Goal: Navigation & Orientation: Understand site structure

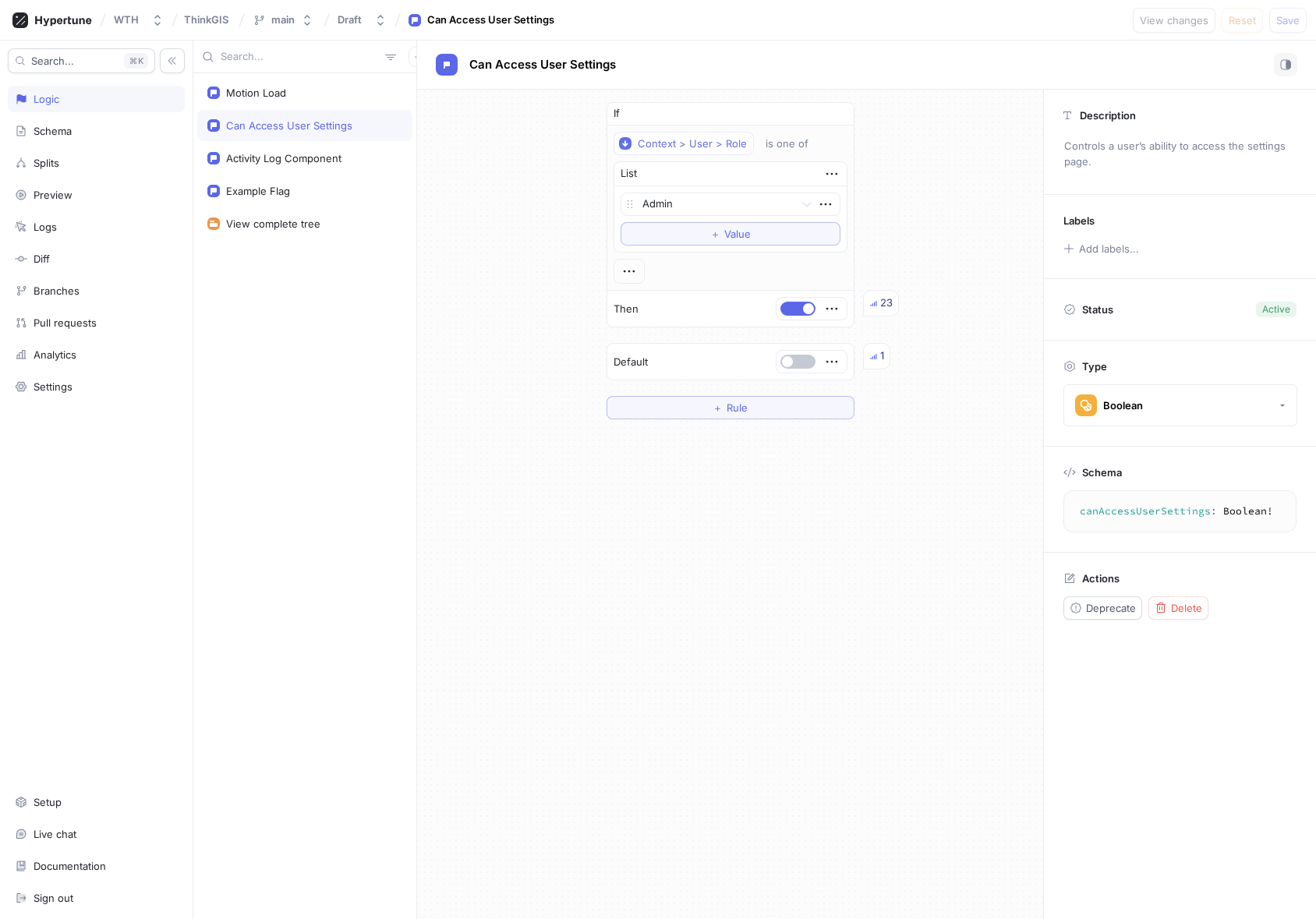
click at [312, 128] on div "Can Access User Settings" at bounding box center [289, 125] width 126 height 13
click at [133, 21] on div "WTH" at bounding box center [126, 20] width 25 height 14
click at [155, 119] on div "WTH" at bounding box center [203, 106] width 184 height 28
click at [56, 353] on div "Analytics" at bounding box center [55, 355] width 43 height 13
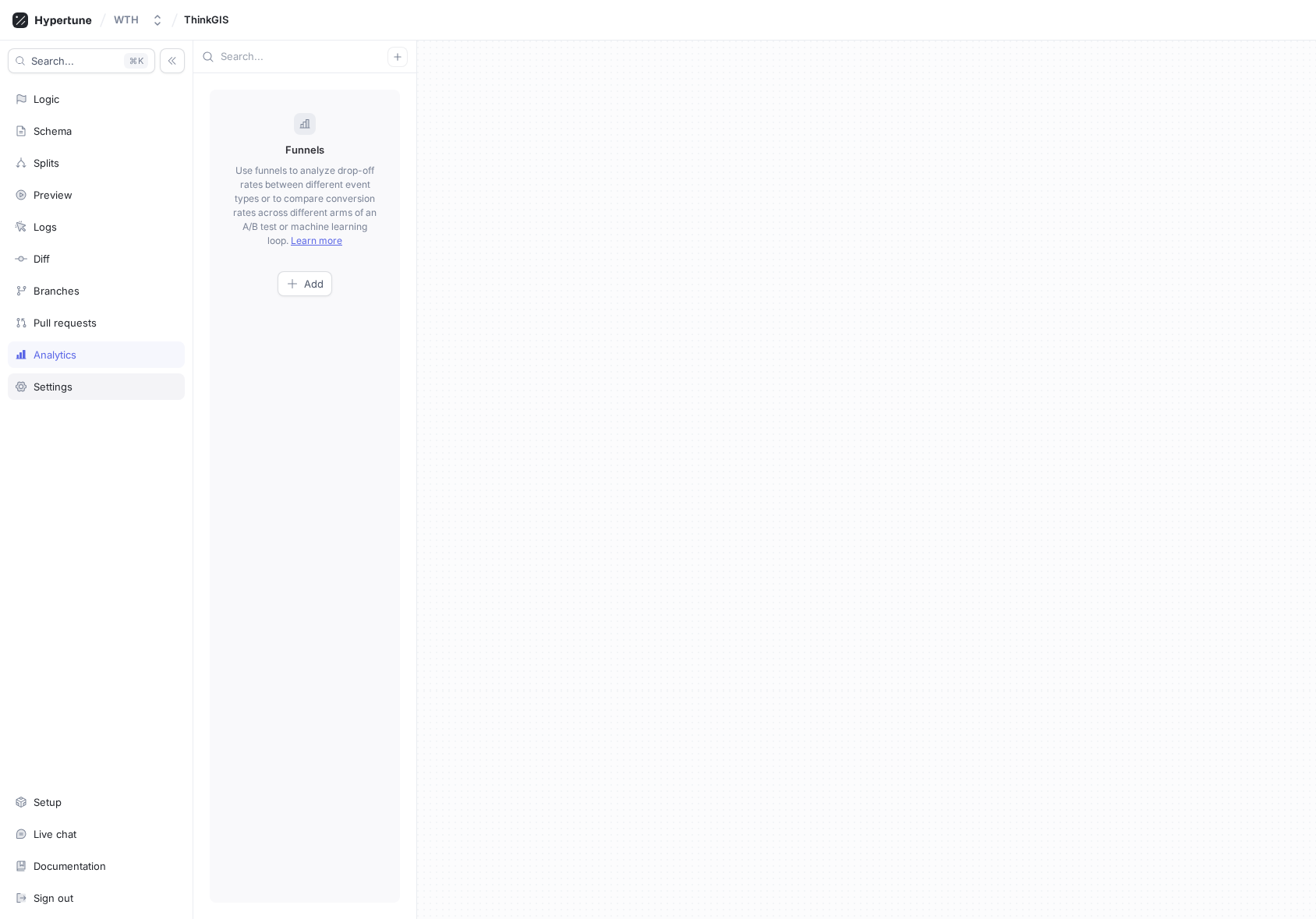
click at [62, 393] on div "Settings" at bounding box center [96, 386] width 177 height 26
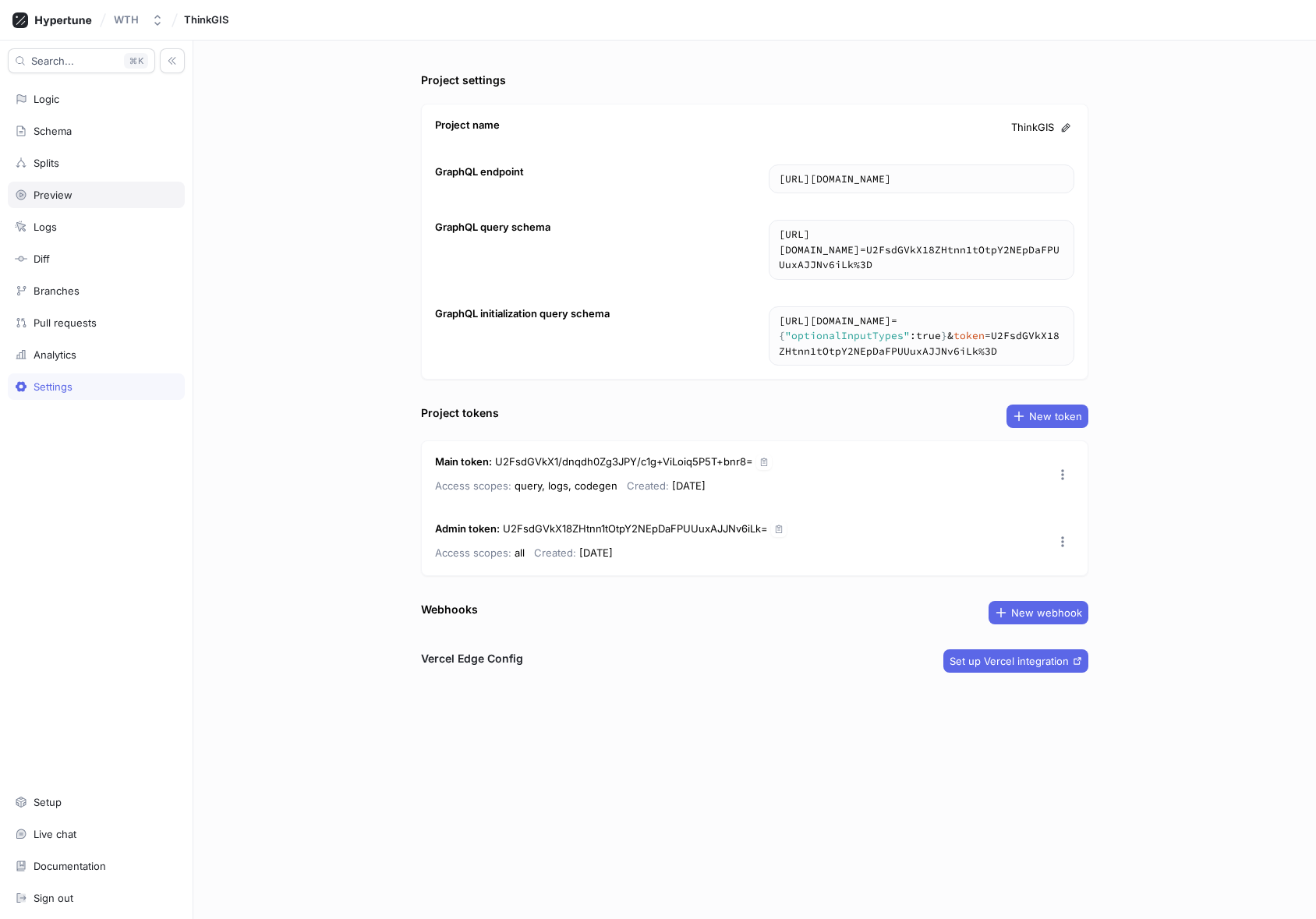
click at [63, 205] on div "Preview" at bounding box center [96, 195] width 177 height 26
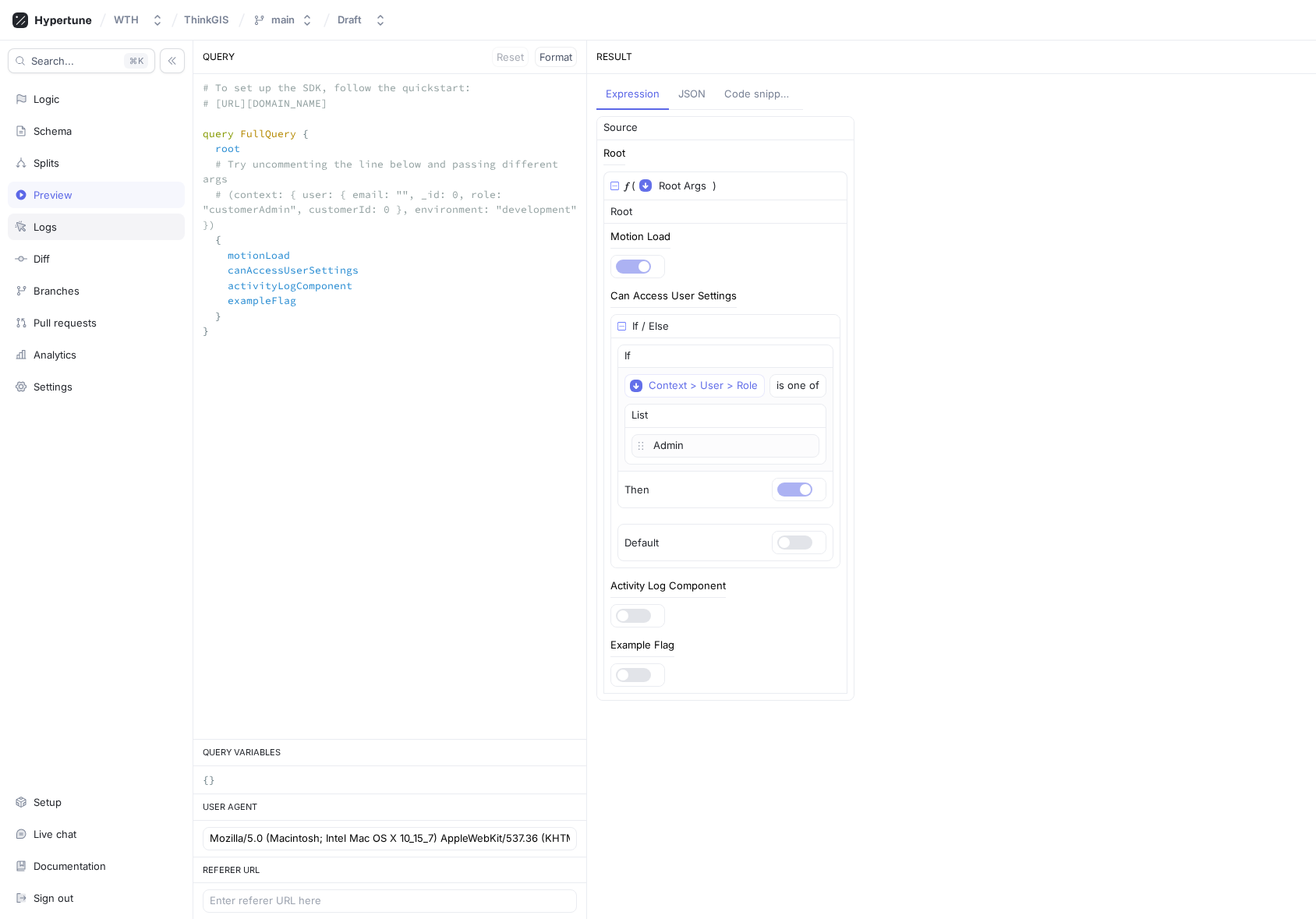
click at [52, 230] on div "Logs" at bounding box center [45, 227] width 23 height 13
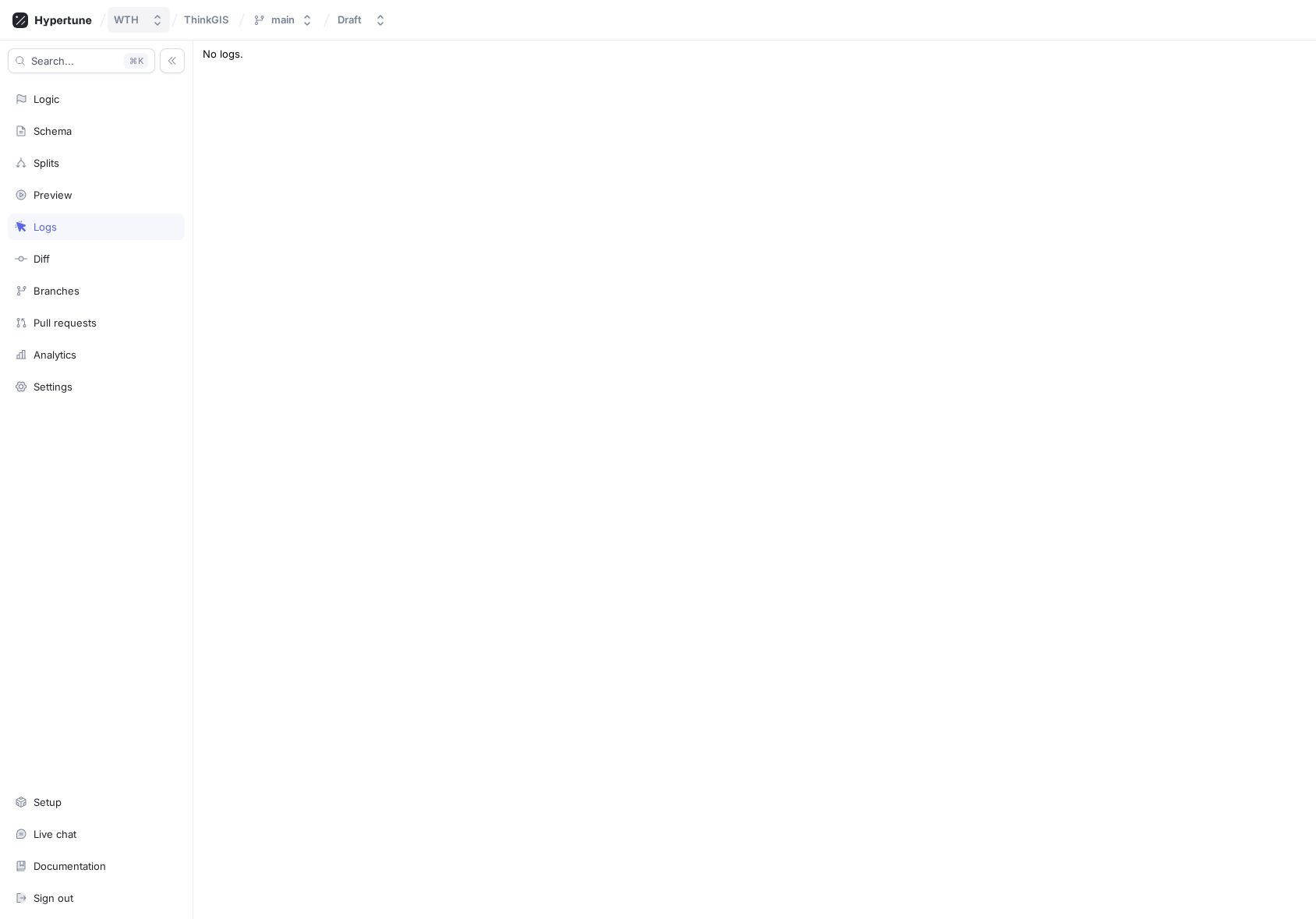
click at [137, 23] on div "WTH" at bounding box center [126, 20] width 25 height 14
click at [149, 117] on div "WTH" at bounding box center [203, 106] width 184 height 28
click at [71, 102] on div "Logic" at bounding box center [96, 99] width 163 height 13
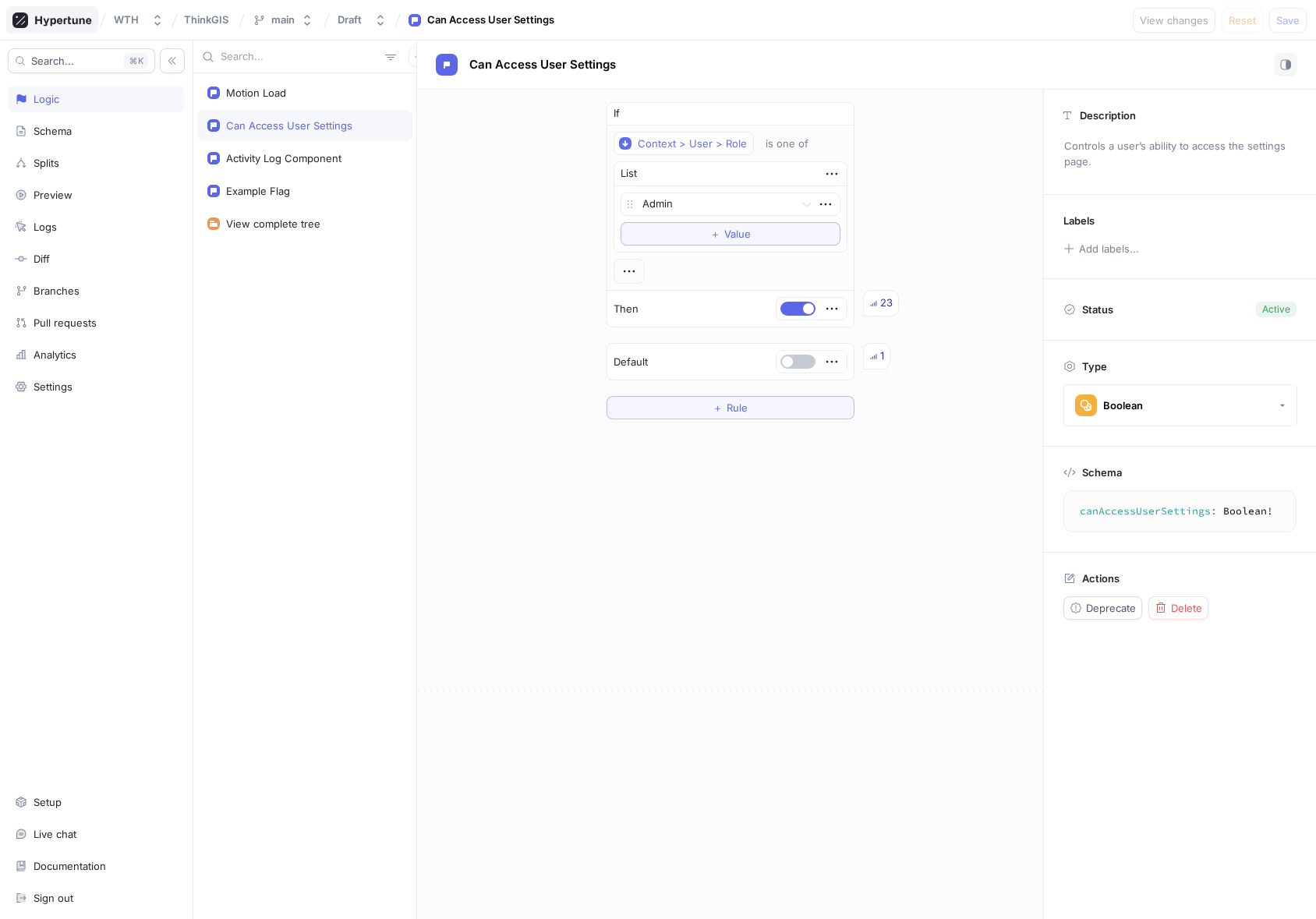
click at [78, 20] on icon at bounding box center [52, 21] width 79 height 16
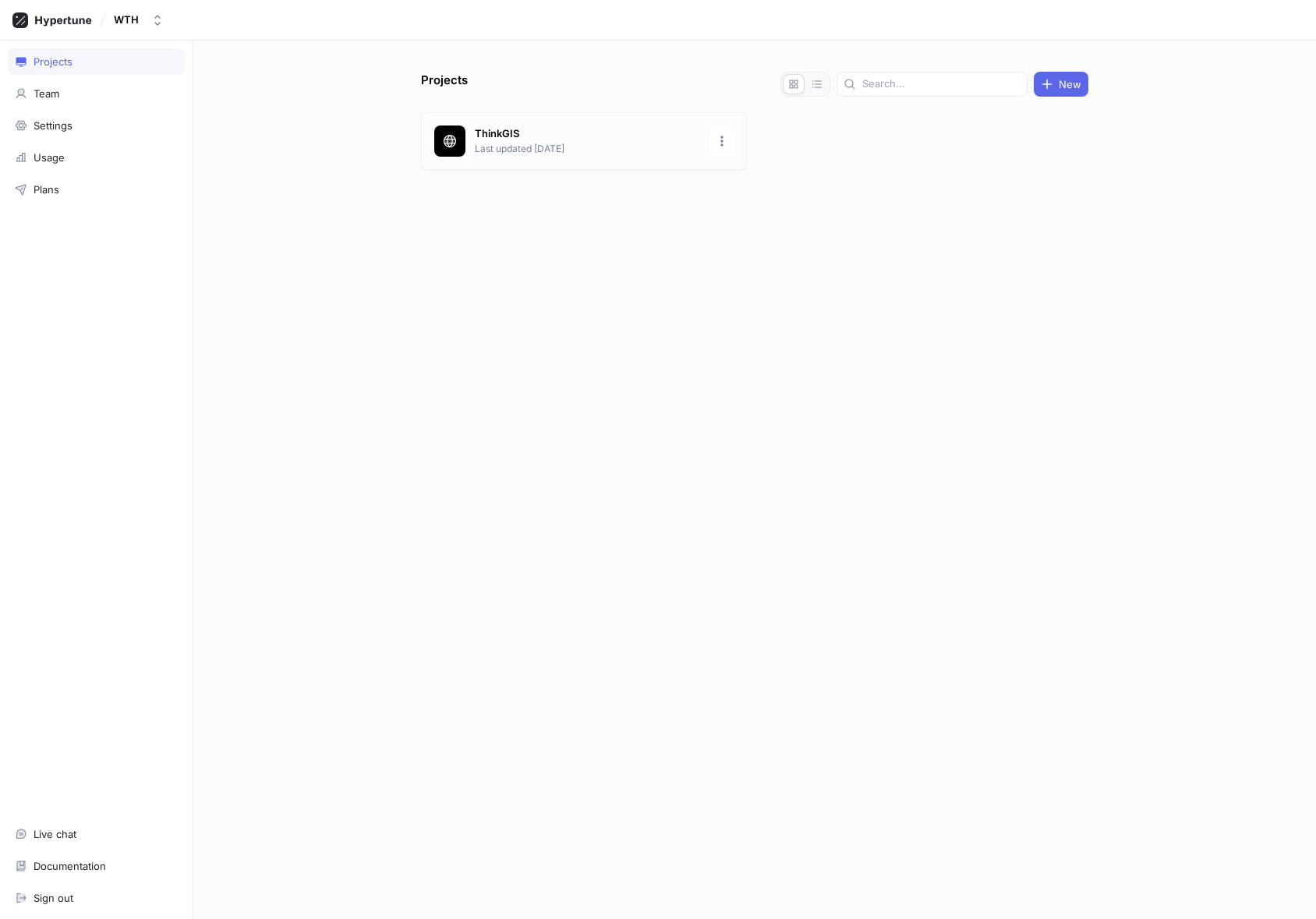
click at [519, 135] on p "ThinkGIS" at bounding box center [588, 134] width 226 height 16
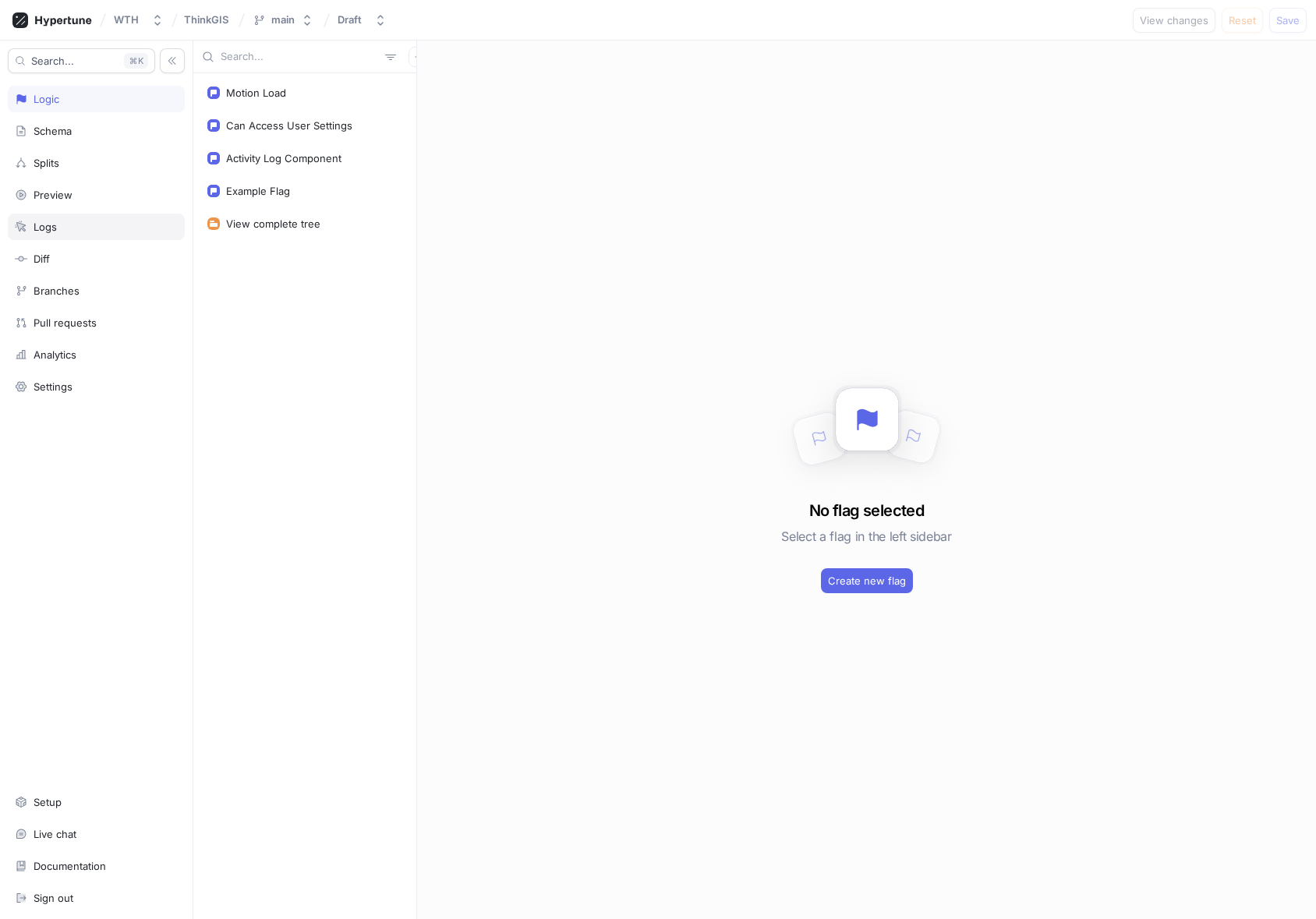
click at [64, 226] on div "Logs" at bounding box center [96, 227] width 163 height 13
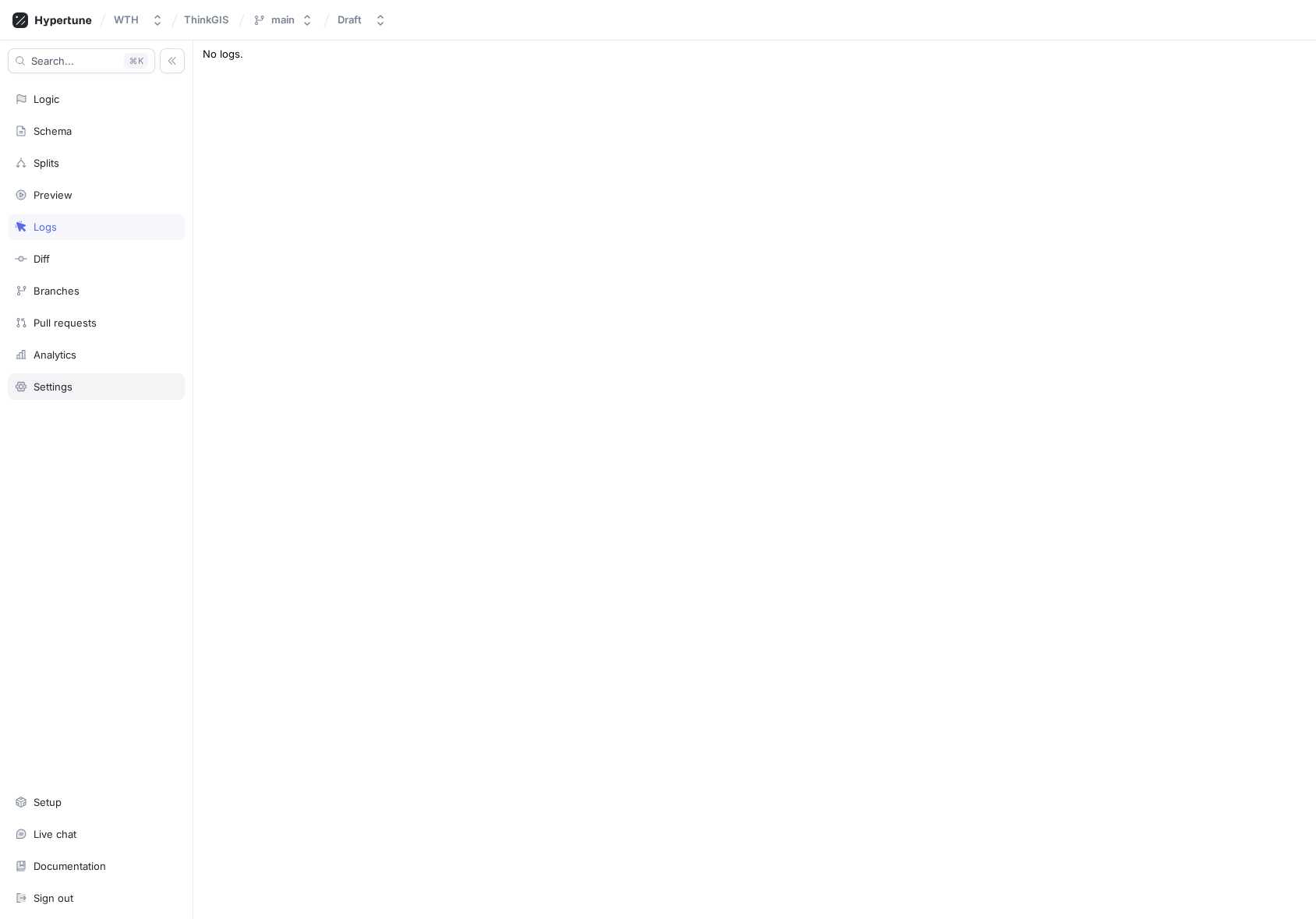
click at [79, 388] on div "Settings" at bounding box center [96, 387] width 163 height 13
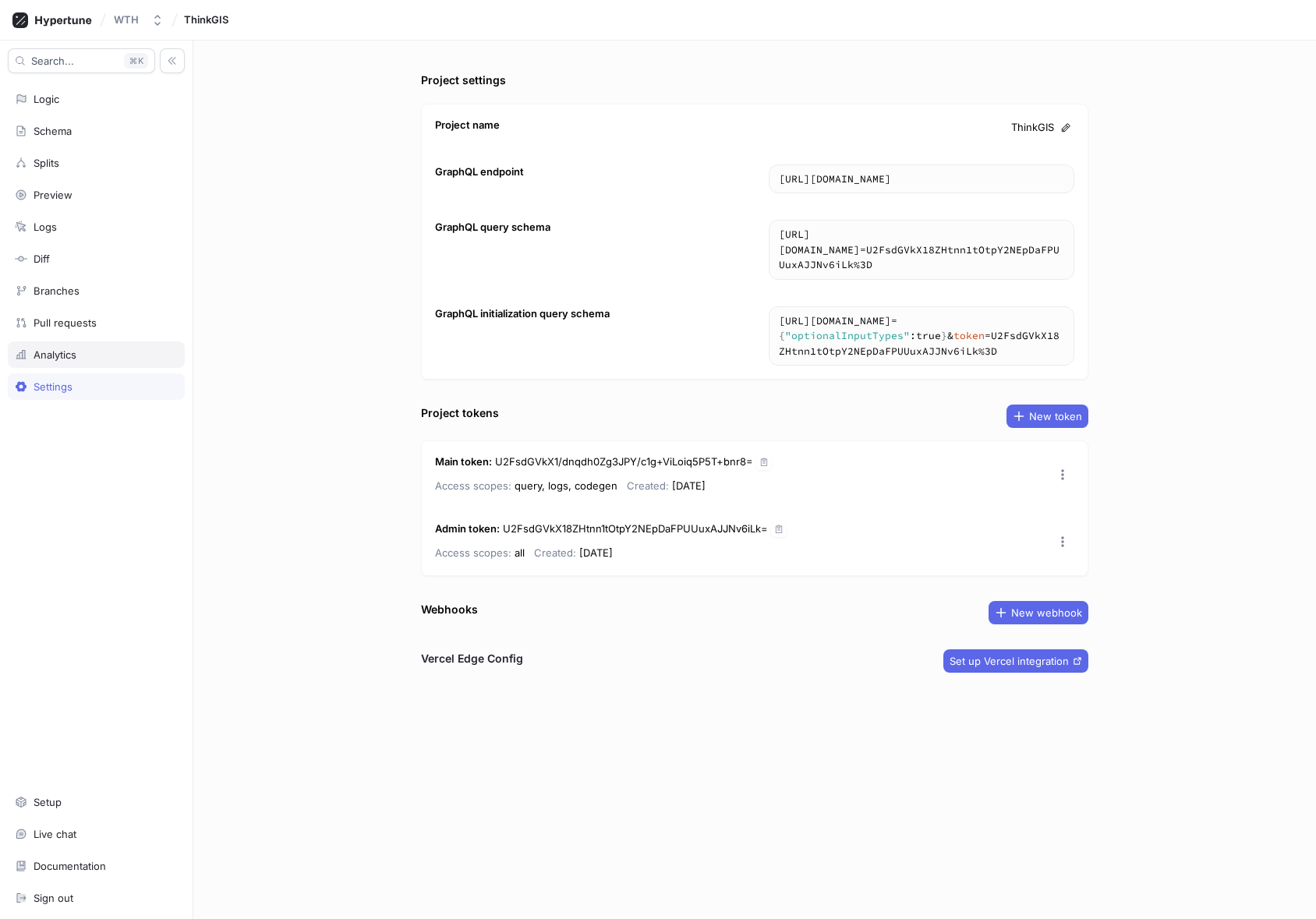
click at [56, 350] on div "Analytics" at bounding box center [55, 355] width 43 height 13
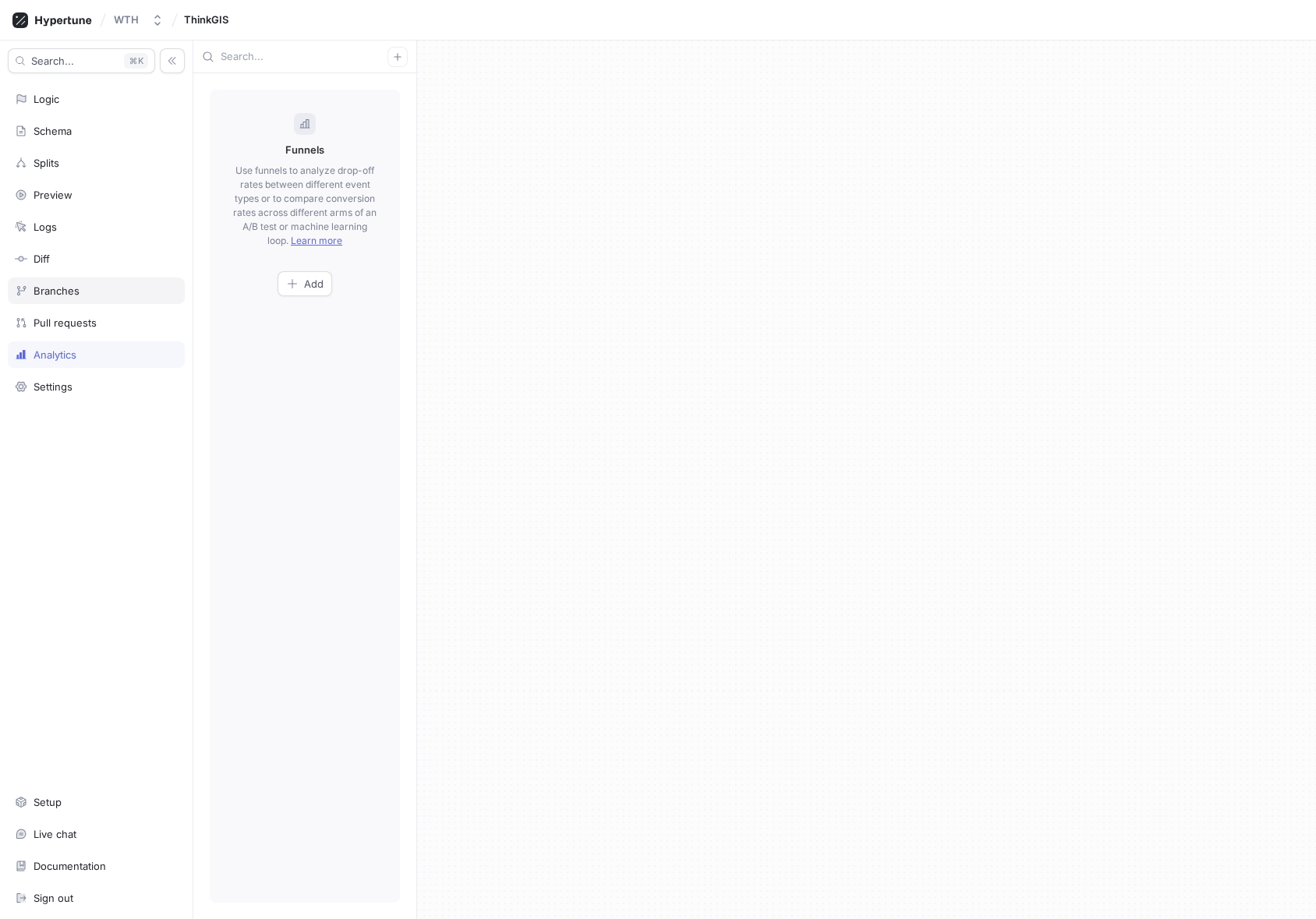
click at [52, 290] on div "Branches" at bounding box center [56, 291] width 46 height 13
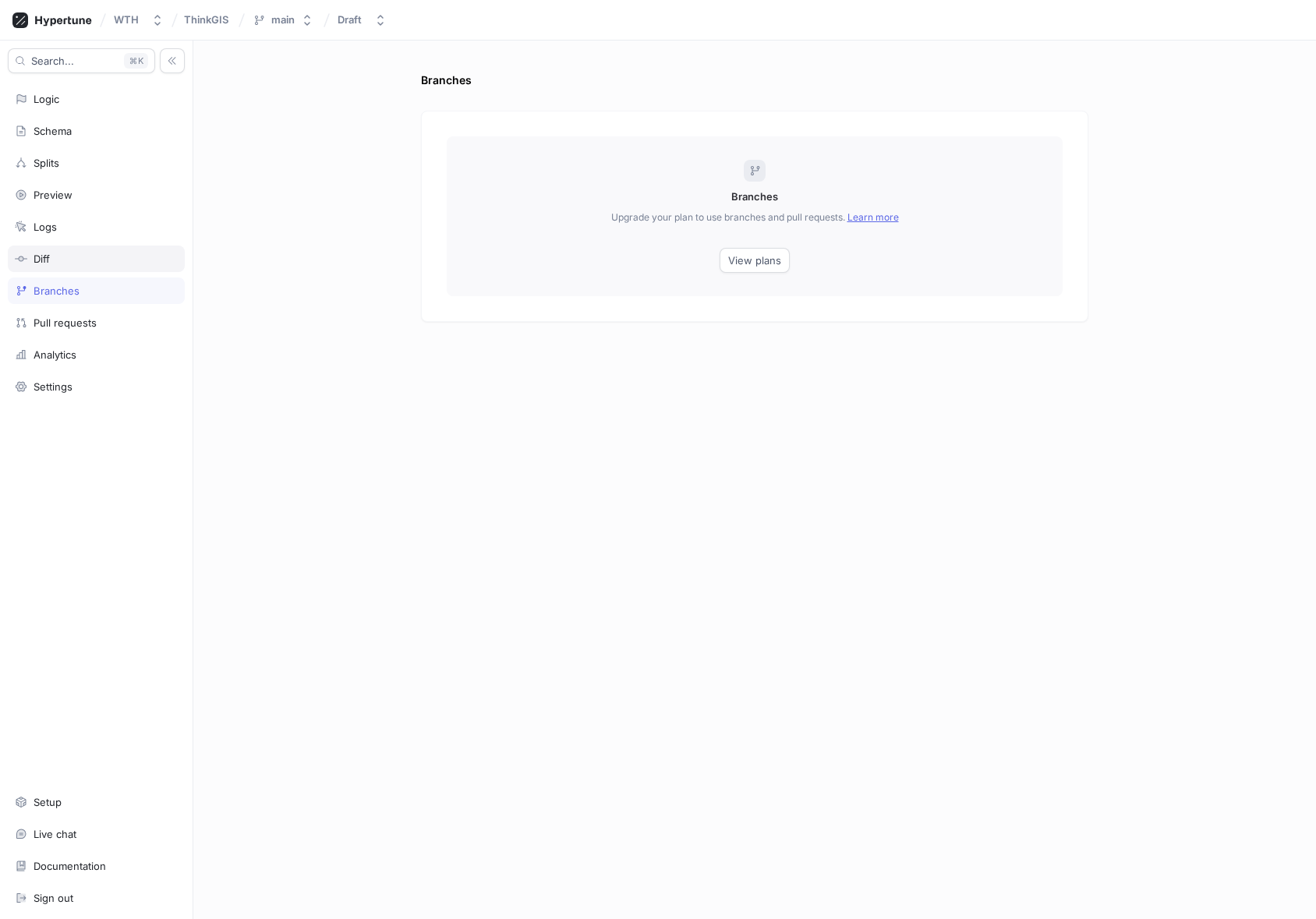
click at [49, 267] on div "Diff" at bounding box center [96, 258] width 177 height 26
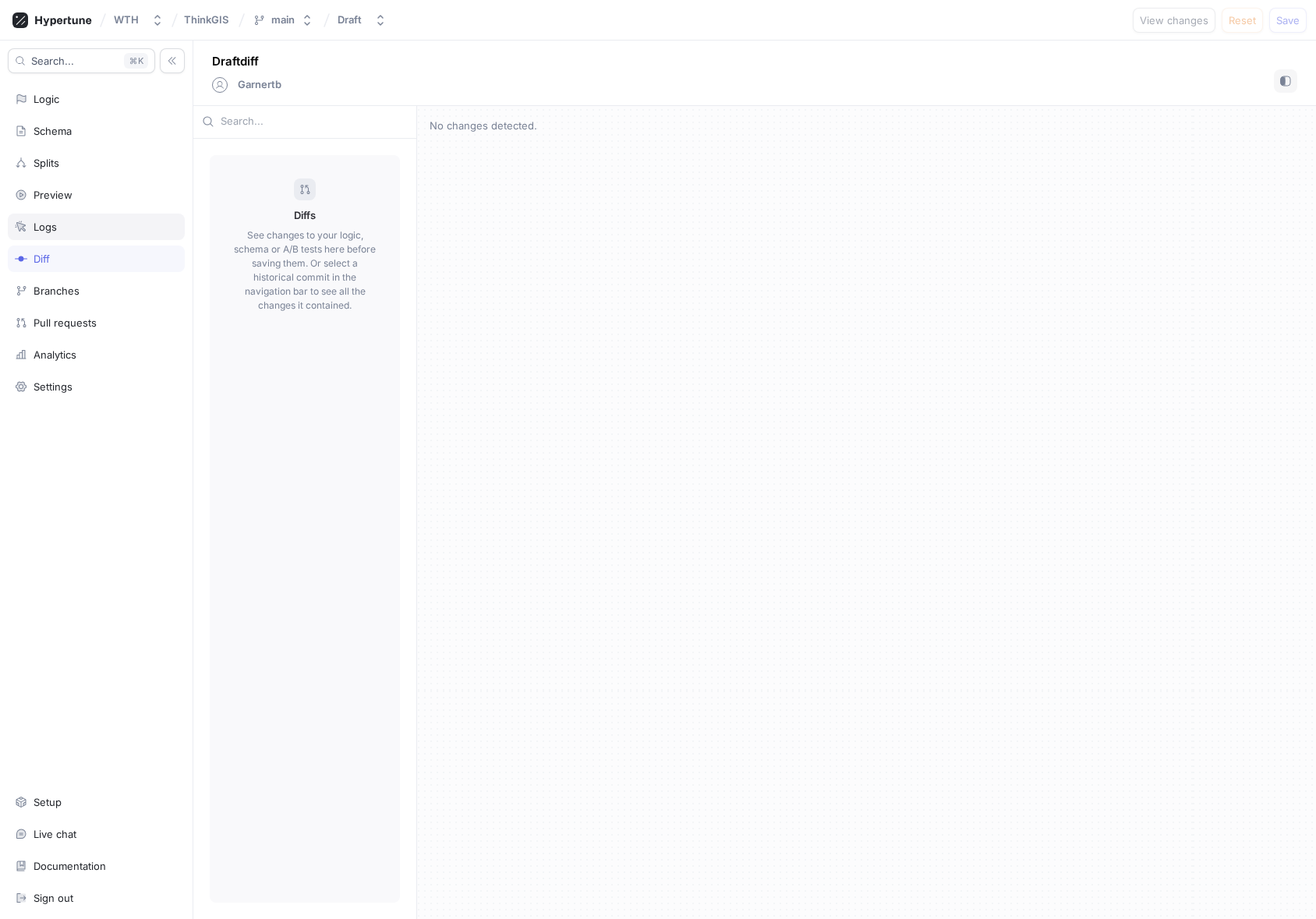
click at [47, 230] on div "Logs" at bounding box center [45, 227] width 23 height 13
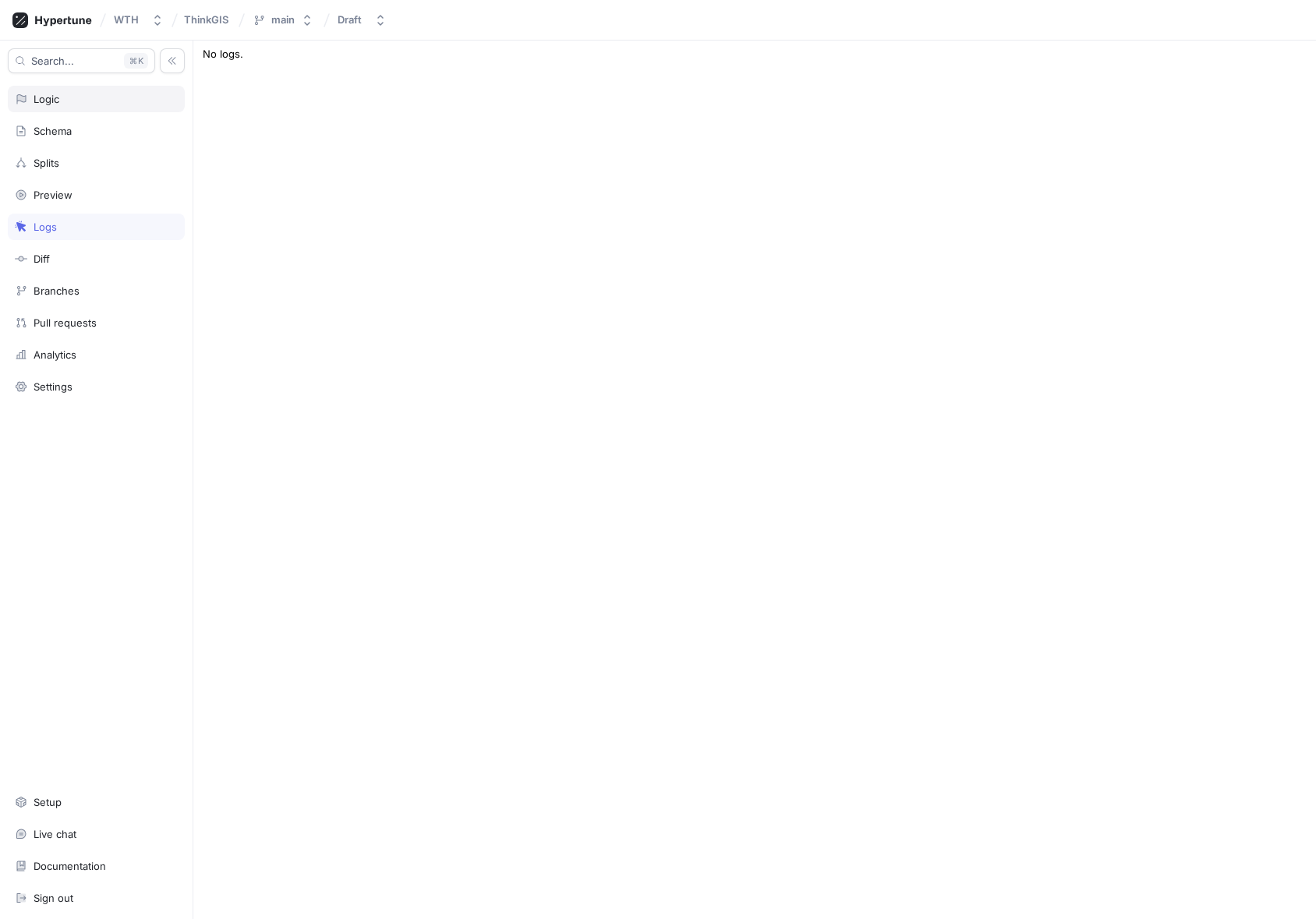
click at [103, 97] on div "Logic" at bounding box center [96, 99] width 163 height 13
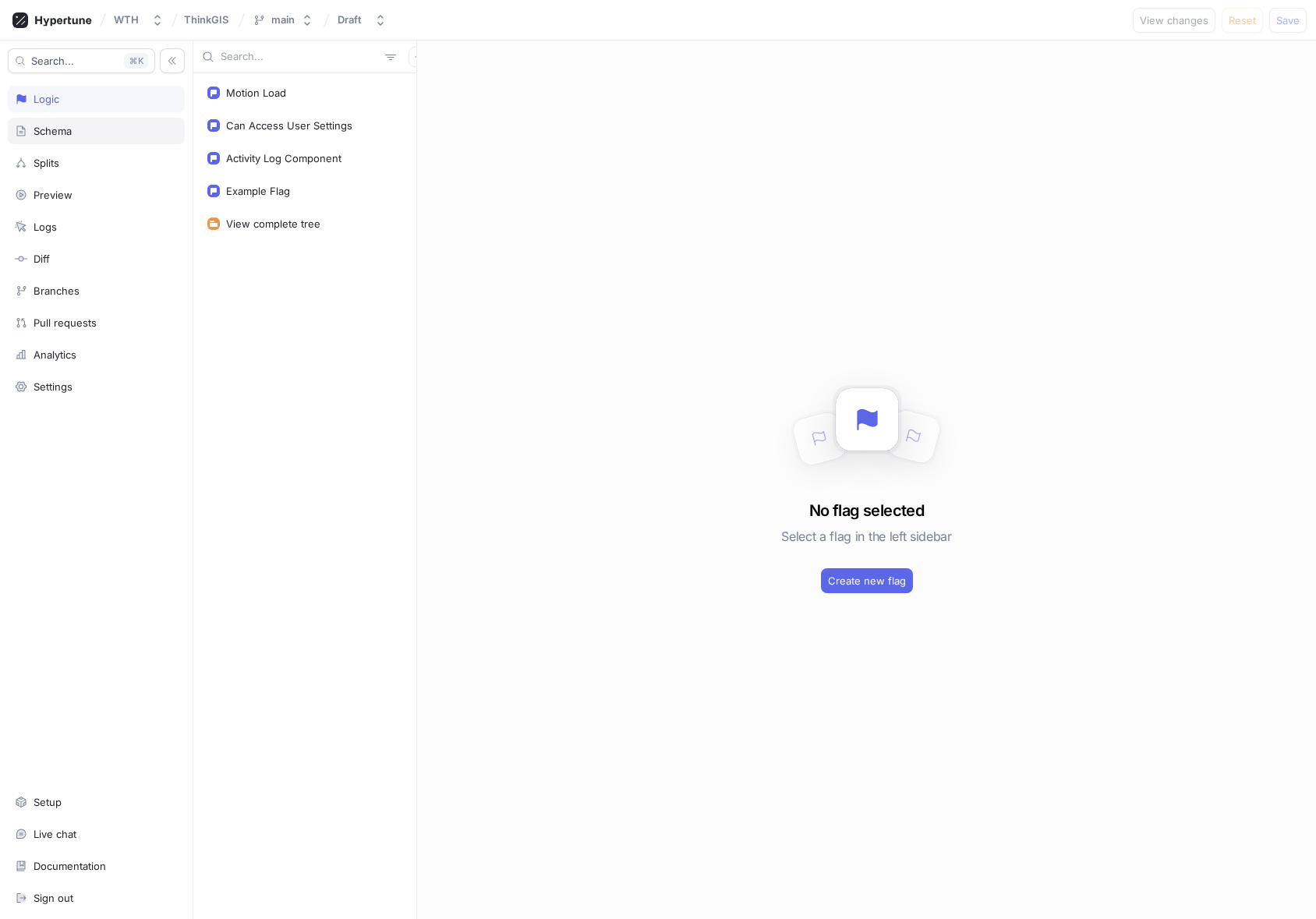
click at [89, 125] on div "Schema" at bounding box center [96, 131] width 163 height 13
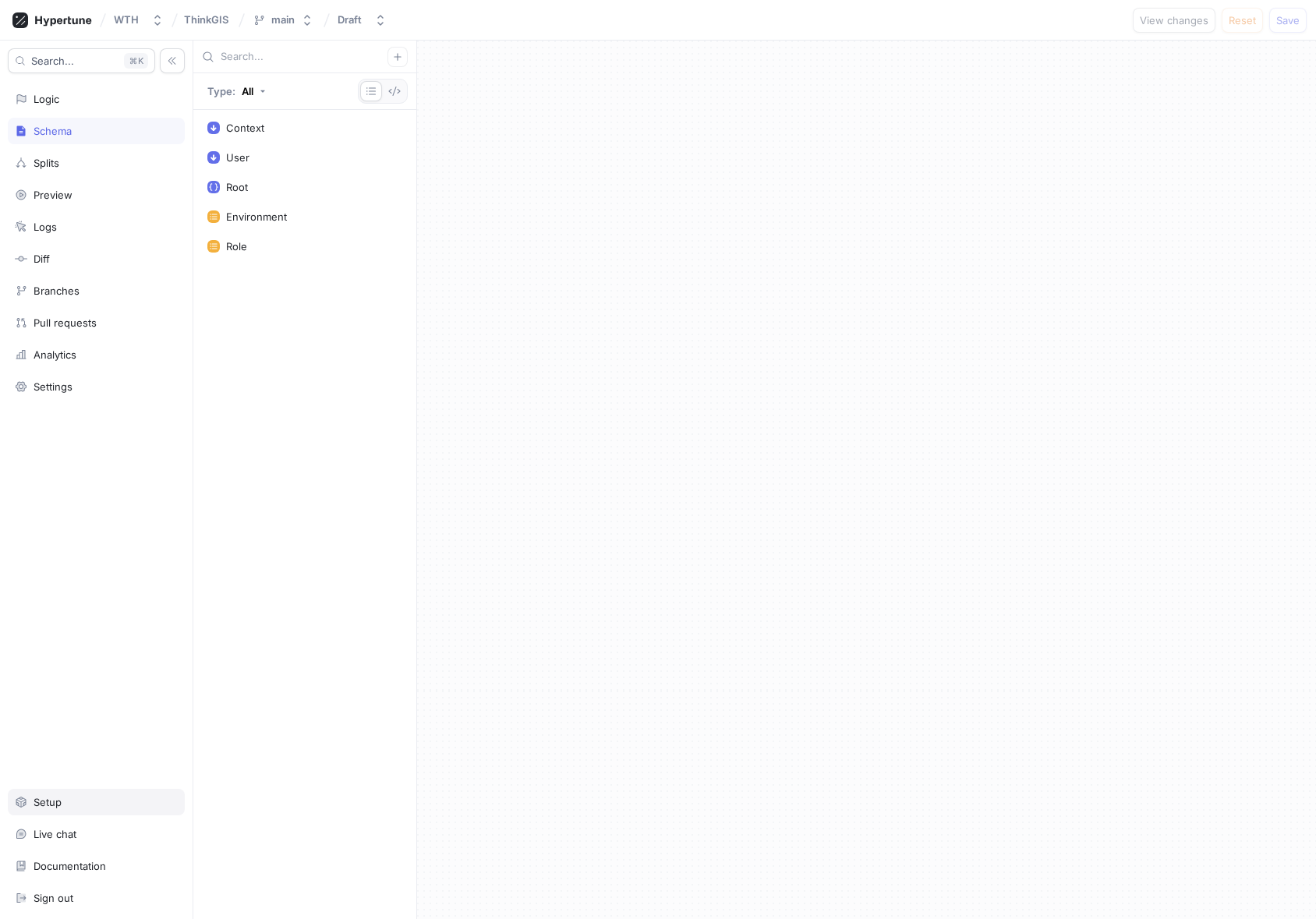
click at [60, 809] on div "Setup" at bounding box center [96, 801] width 177 height 26
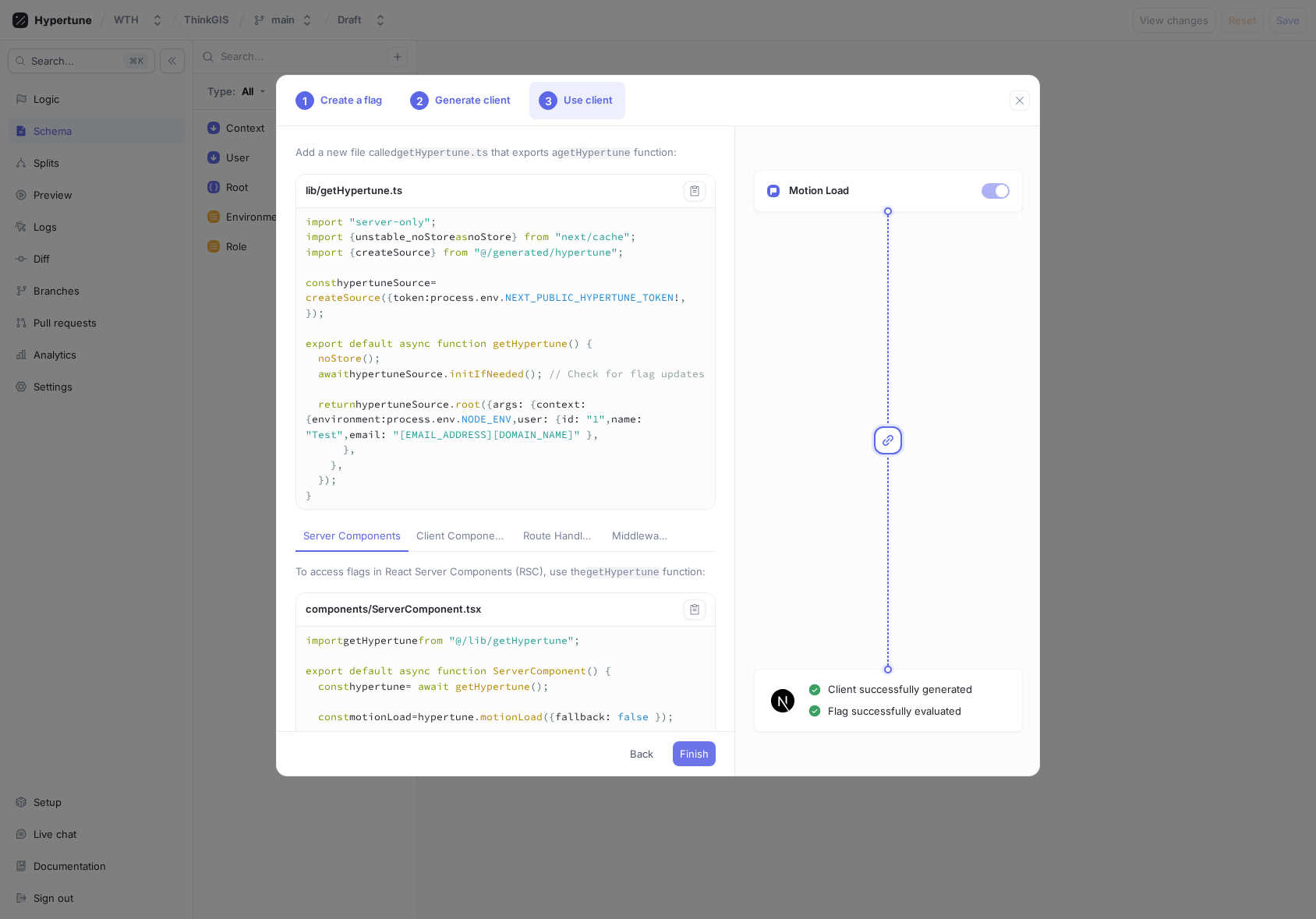
click at [700, 755] on span "Finish" at bounding box center [695, 754] width 29 height 10
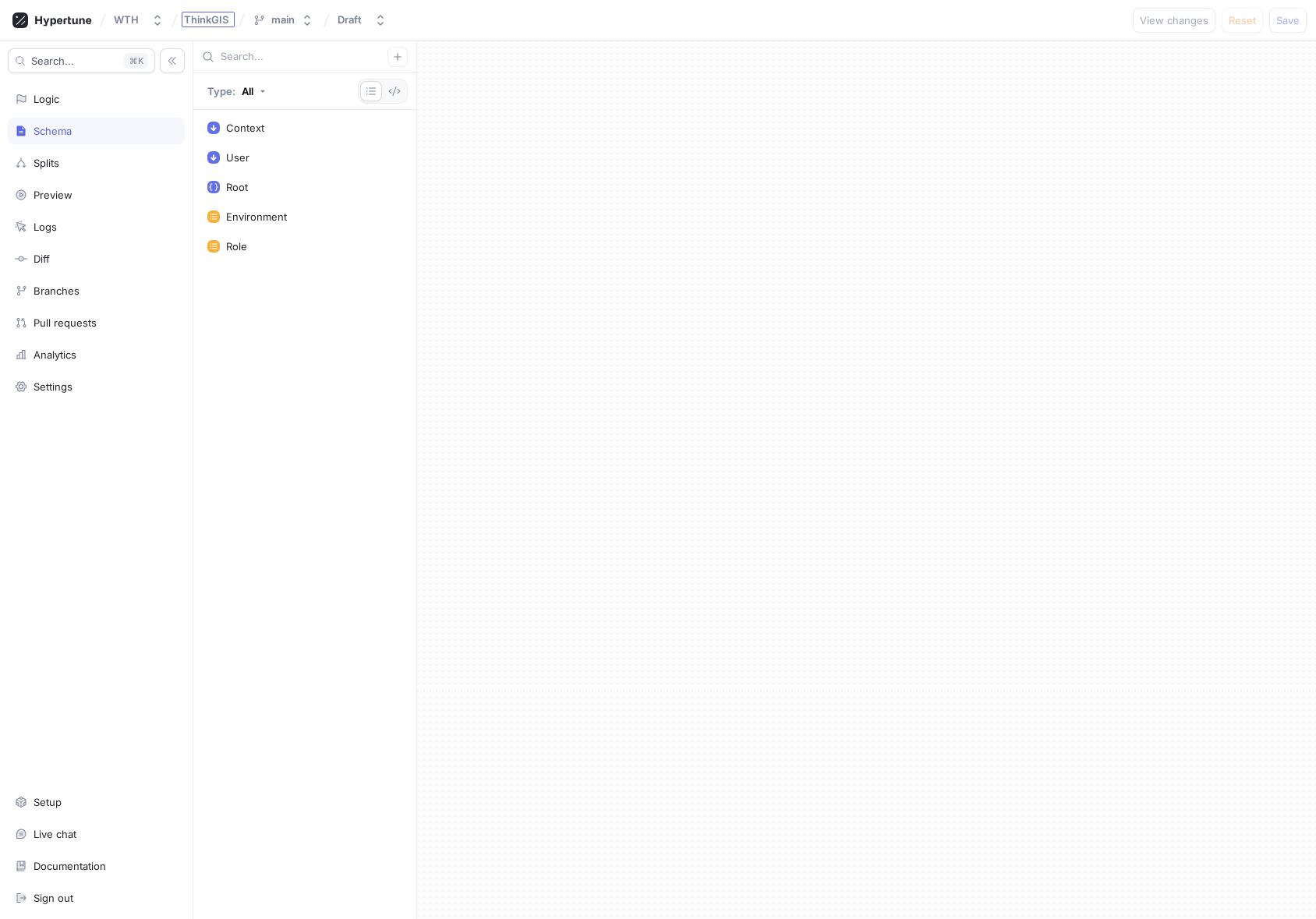
click at [214, 22] on span "ThinkGIS" at bounding box center [207, 20] width 45 height 11
click at [78, 20] on icon at bounding box center [52, 21] width 79 height 16
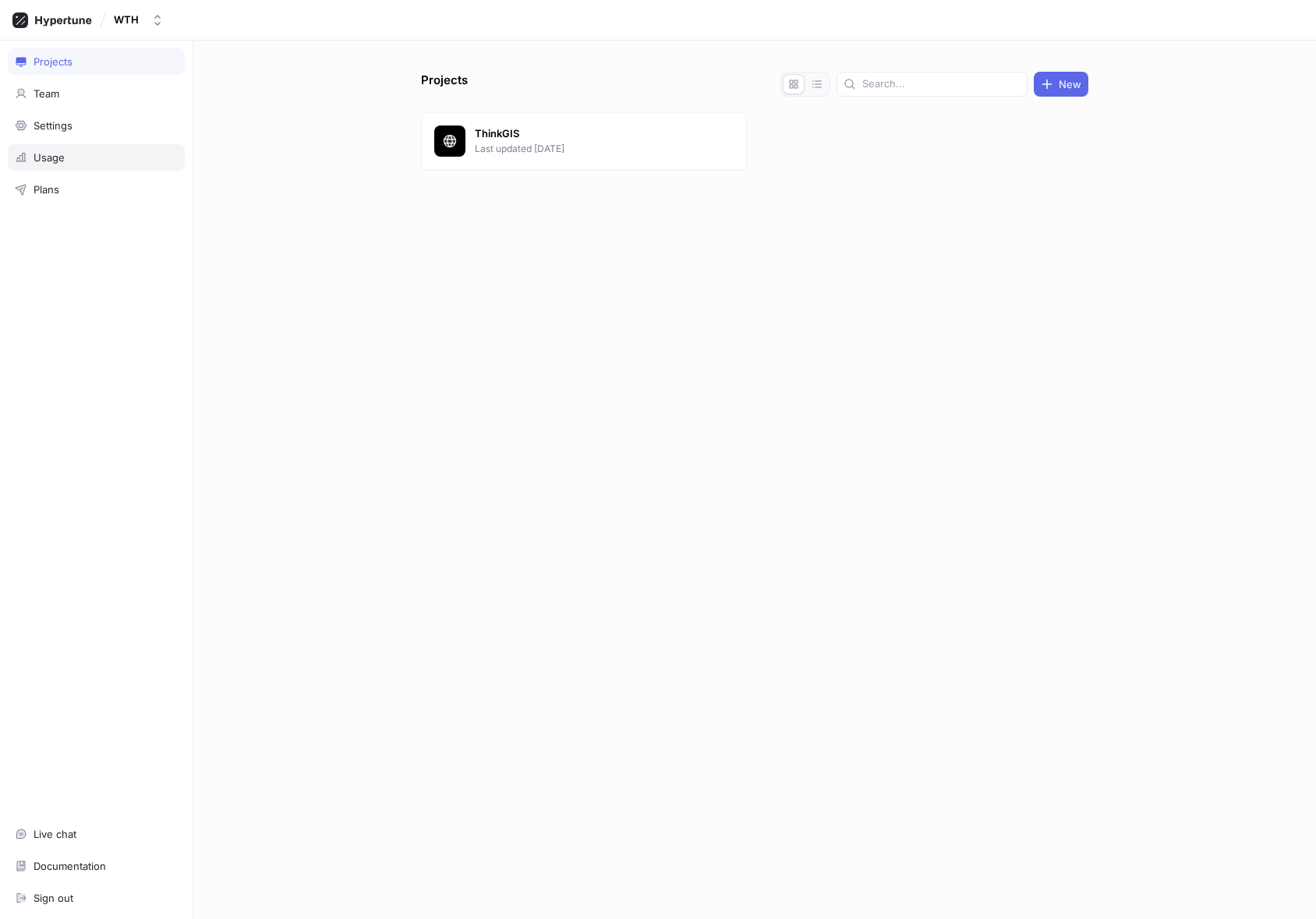
click at [56, 165] on div "Usage" at bounding box center [96, 157] width 177 height 26
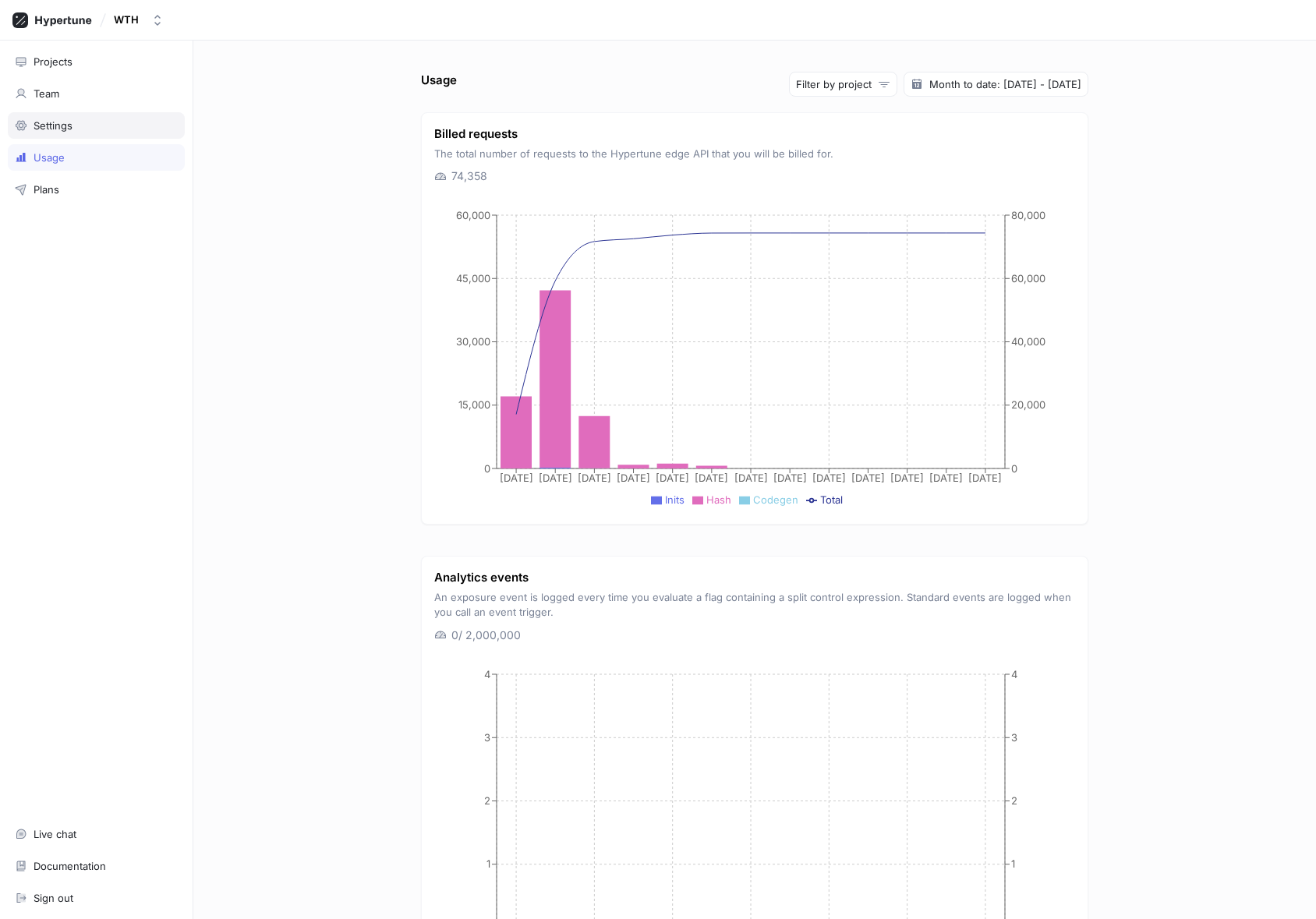
click at [87, 128] on div "Settings" at bounding box center [96, 125] width 163 height 13
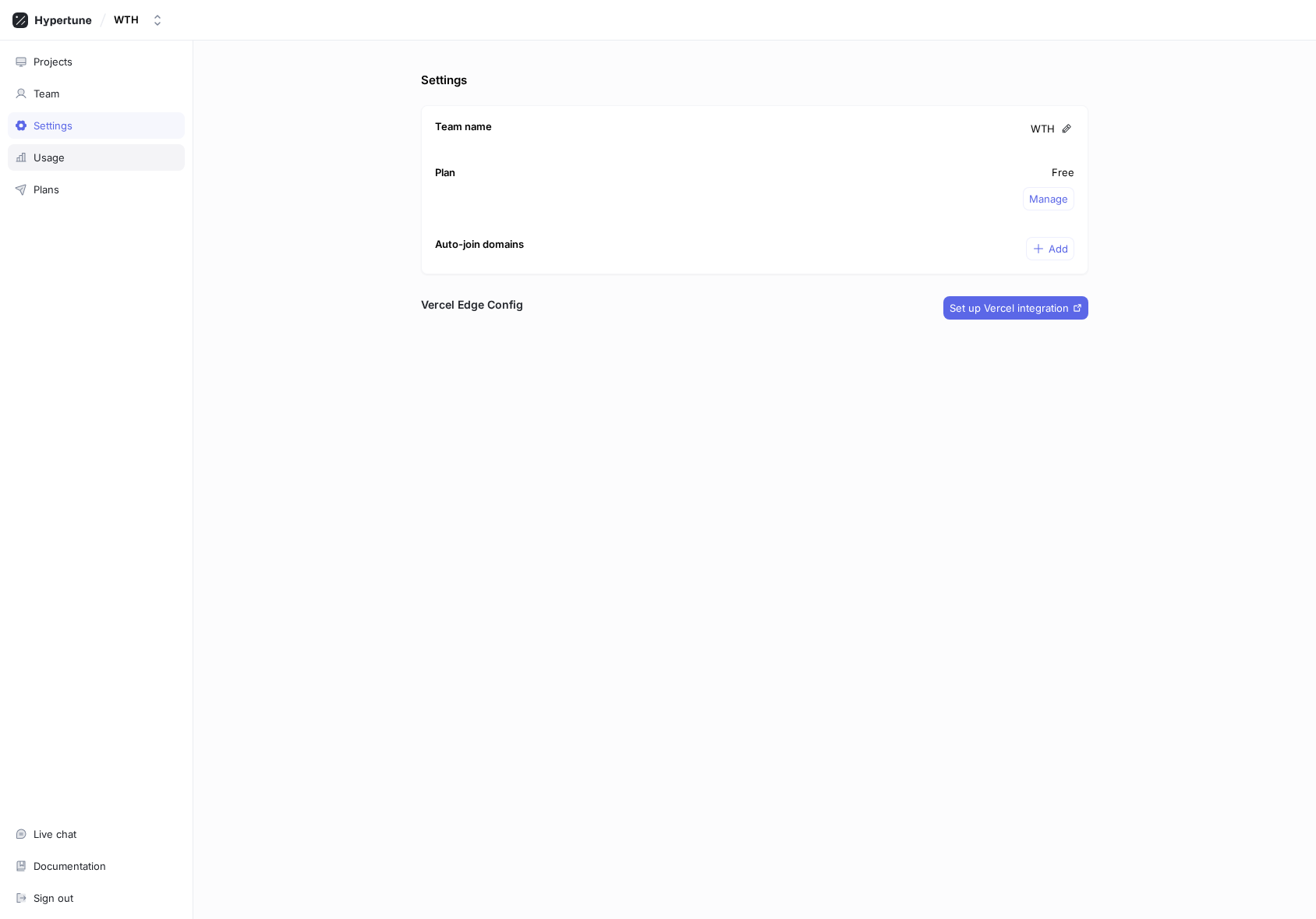
click at [83, 145] on div "Usage" at bounding box center [96, 157] width 177 height 26
